Goal: Transaction & Acquisition: Book appointment/travel/reservation

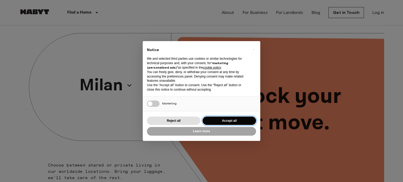
click at [225, 121] on button "Accept all" at bounding box center [230, 121] width 54 height 9
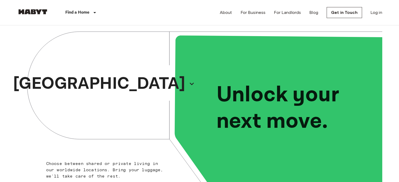
scroll to position [1, 0]
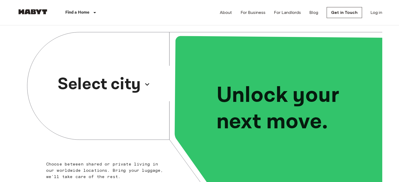
click at [116, 84] on p "Select city" at bounding box center [99, 84] width 83 height 25
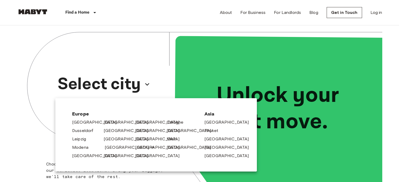
click at [110, 148] on link "[GEOGRAPHIC_DATA]" at bounding box center [130, 148] width 50 height 6
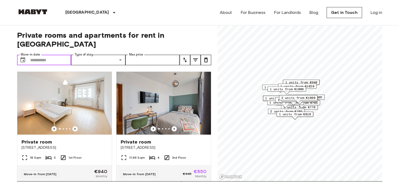
click at [51, 55] on input "Move-in date" at bounding box center [50, 60] width 41 height 10
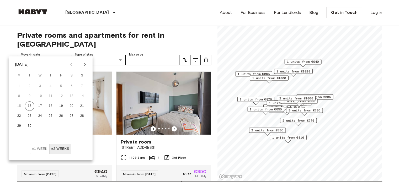
click at [87, 65] on icon "Next month" at bounding box center [85, 64] width 6 height 6
click at [40, 85] on button "1" at bounding box center [39, 86] width 9 height 9
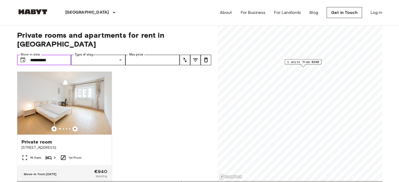
click at [59, 55] on input "**********" at bounding box center [50, 60] width 41 height 10
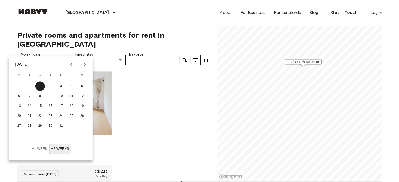
click at [59, 147] on button "±2 weeks" at bounding box center [60, 149] width 22 height 10
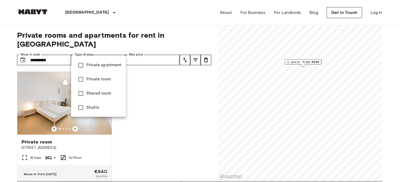
click at [63, 52] on div at bounding box center [201, 91] width 403 height 182
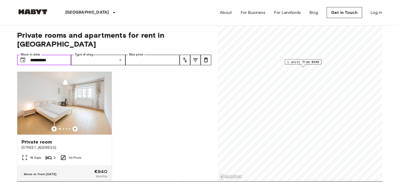
click at [62, 55] on input "**********" at bounding box center [50, 60] width 41 height 10
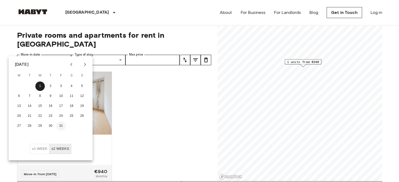
click at [63, 129] on button "31" at bounding box center [60, 125] width 9 height 9
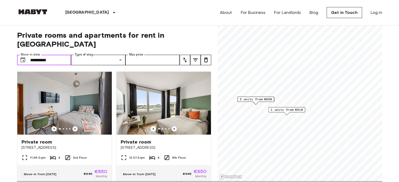
click at [57, 55] on input "**********" at bounding box center [50, 60] width 41 height 10
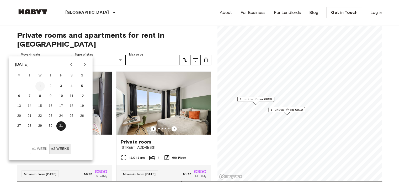
click at [42, 84] on button "1" at bounding box center [39, 86] width 9 height 9
type input "**********"
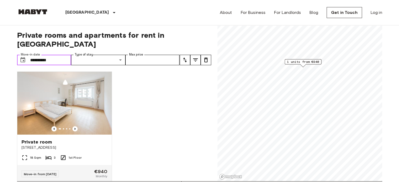
click at [65, 55] on input "**********" at bounding box center [50, 60] width 41 height 10
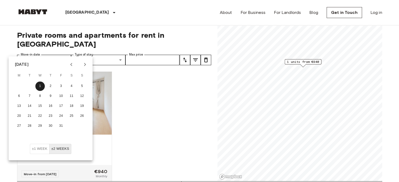
click at [42, 148] on button "±1 week" at bounding box center [40, 149] width 20 height 10
click at [137, 109] on div "Private room [STREET_ADDRESS] 1st Floor Move-in from [DATE] €940 Monthly" at bounding box center [112, 124] width 198 height 114
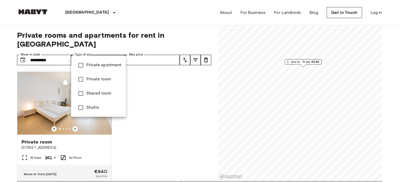
click at [142, 67] on div at bounding box center [201, 91] width 403 height 182
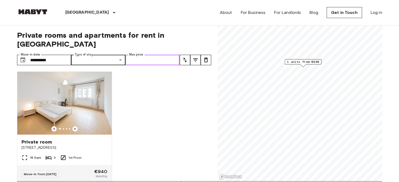
click at [147, 55] on input "Max price" at bounding box center [152, 60] width 54 height 10
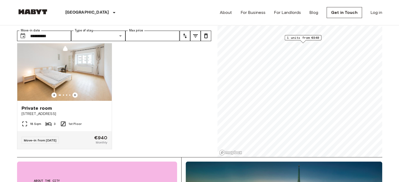
scroll to position [12, 0]
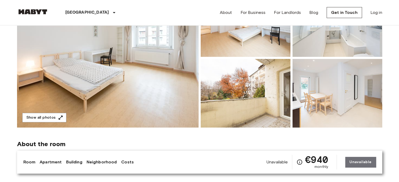
scroll to position [59, 0]
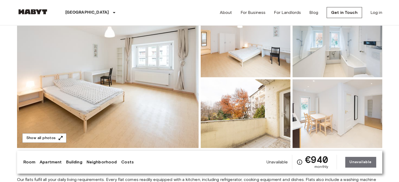
click at [163, 57] on img at bounding box center [108, 79] width 182 height 140
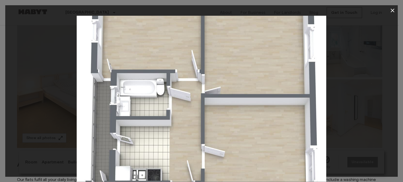
click at [393, 11] on icon "button" at bounding box center [393, 11] width 4 height 4
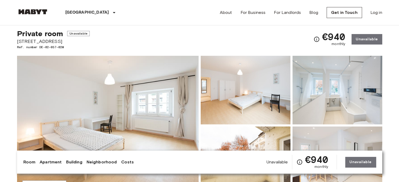
scroll to position [0, 0]
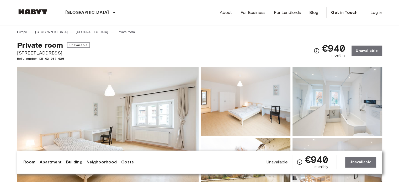
click at [356, 53] on div "€940 monthly Unavailable" at bounding box center [347, 51] width 68 height 20
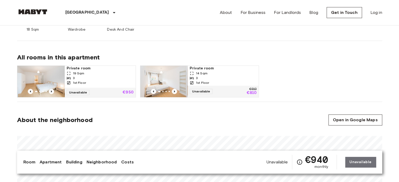
scroll to position [245, 0]
click at [87, 78] on div "3" at bounding box center [100, 78] width 67 height 5
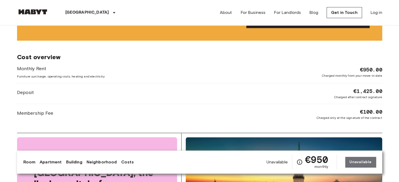
scroll to position [587, 0]
